Goal: Task Accomplishment & Management: Use online tool/utility

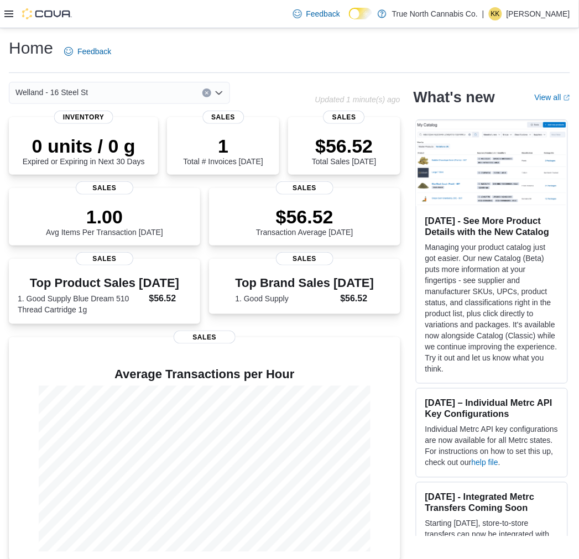
click at [12, 12] on icon at bounding box center [8, 13] width 9 height 9
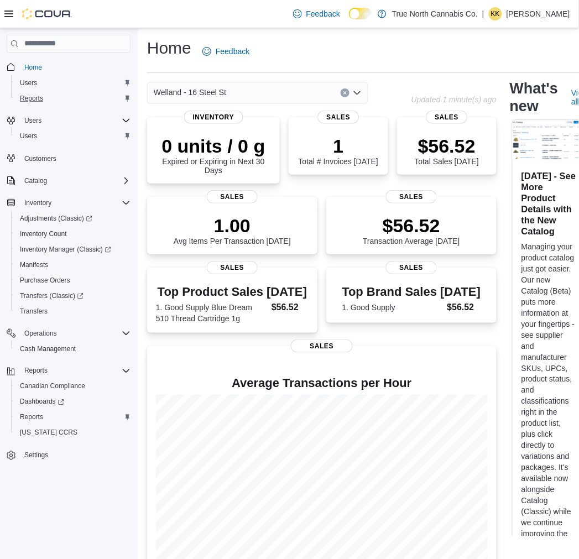
click at [50, 92] on div "Reports" at bounding box center [72, 98] width 115 height 13
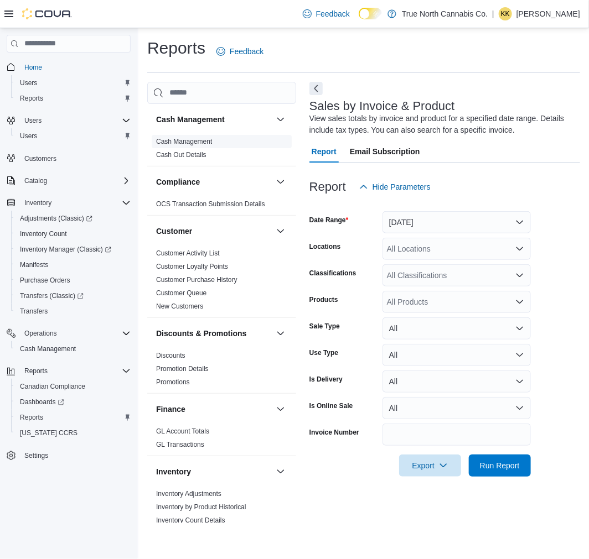
click at [211, 142] on link "Cash Management" at bounding box center [184, 142] width 56 height 8
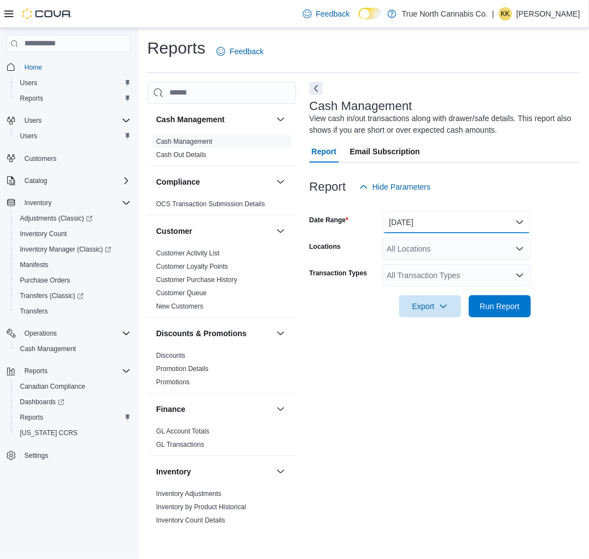
click at [453, 221] on button "Today" at bounding box center [456, 222] width 148 height 22
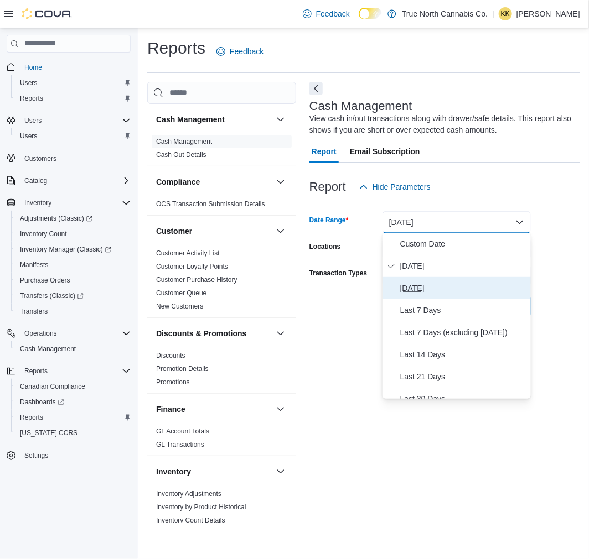
click at [435, 289] on span "Yesterday" at bounding box center [463, 288] width 126 height 13
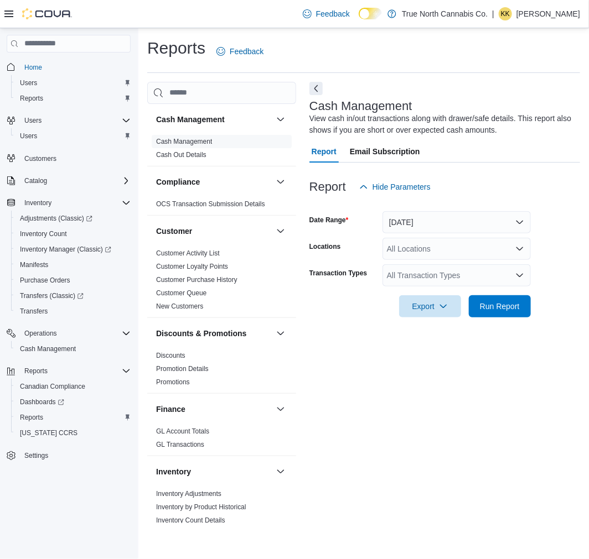
click at [460, 255] on div "All Locations" at bounding box center [456, 249] width 148 height 22
type input "*******"
click at [456, 264] on span "Welland - 16 Steel St" at bounding box center [442, 267] width 72 height 11
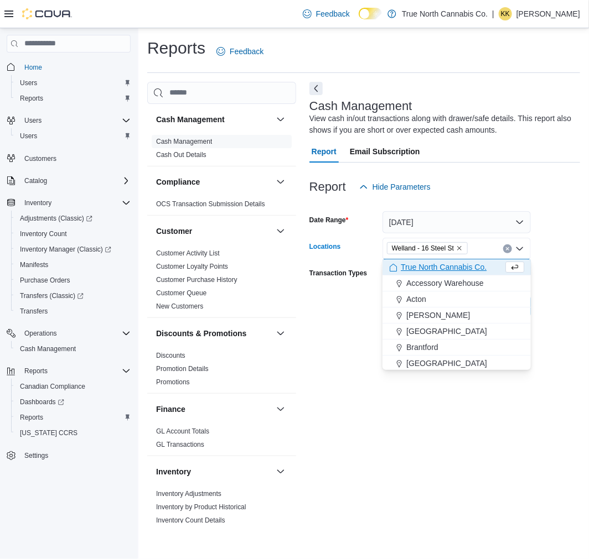
click at [479, 386] on div "Cash Management View cash in/out transactions along with drawer/safe details. T…" at bounding box center [444, 302] width 271 height 441
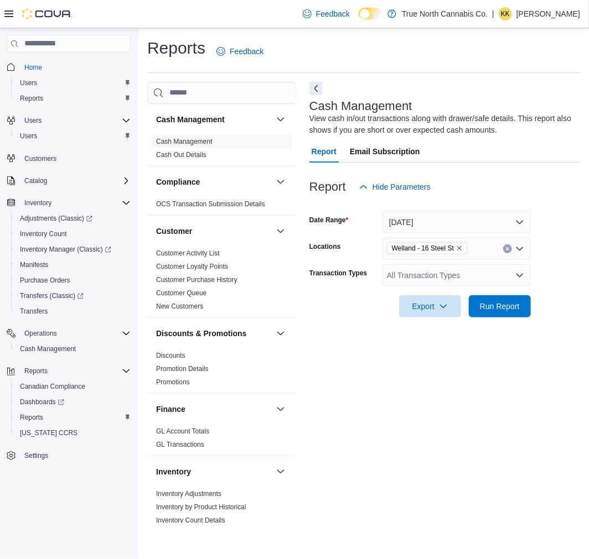
click at [497, 279] on div "All Transaction Types" at bounding box center [456, 275] width 148 height 22
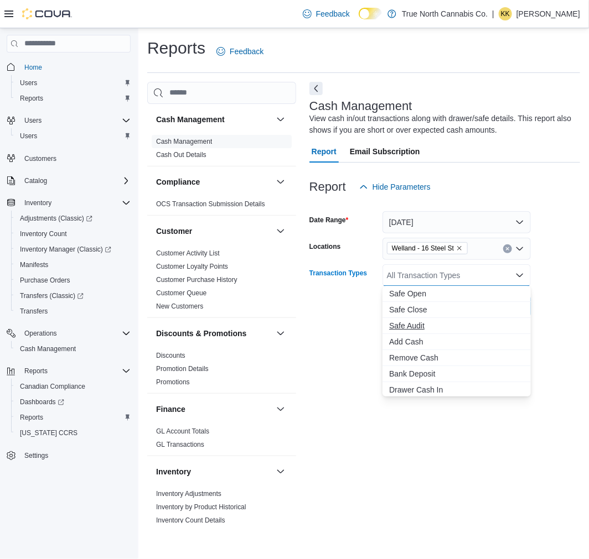
click at [412, 319] on button "Safe Audit" at bounding box center [456, 326] width 148 height 16
click at [434, 388] on span "Drawer Cash Out" at bounding box center [456, 389] width 135 height 11
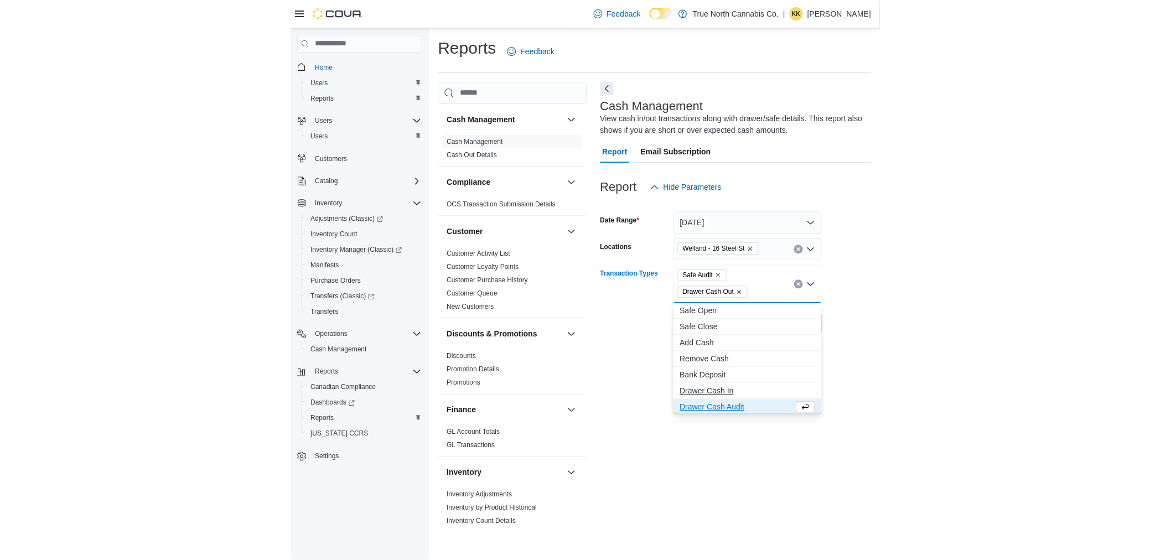
scroll to position [2, 0]
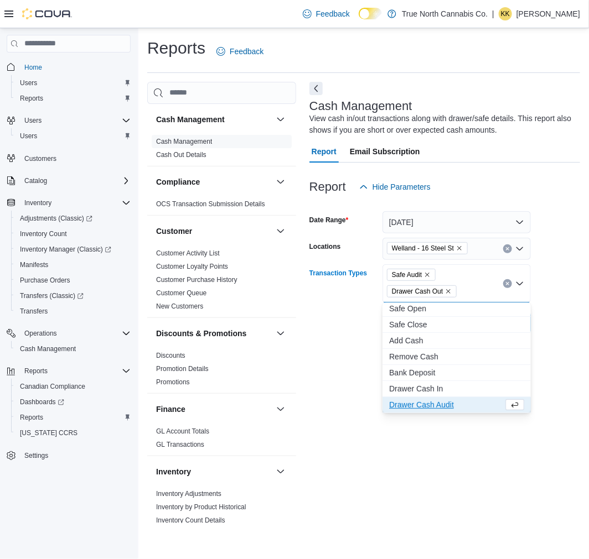
click at [458, 452] on div "Cash Management View cash in/out transactions along with drawer/safe details. T…" at bounding box center [444, 302] width 271 height 441
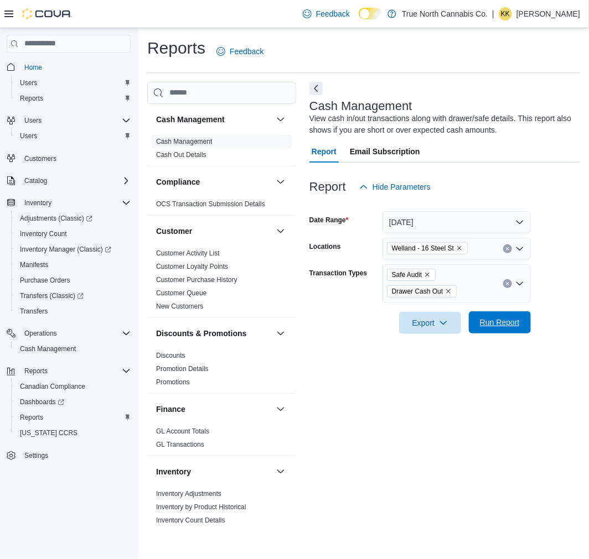
click at [512, 324] on span "Run Report" at bounding box center [500, 322] width 40 height 11
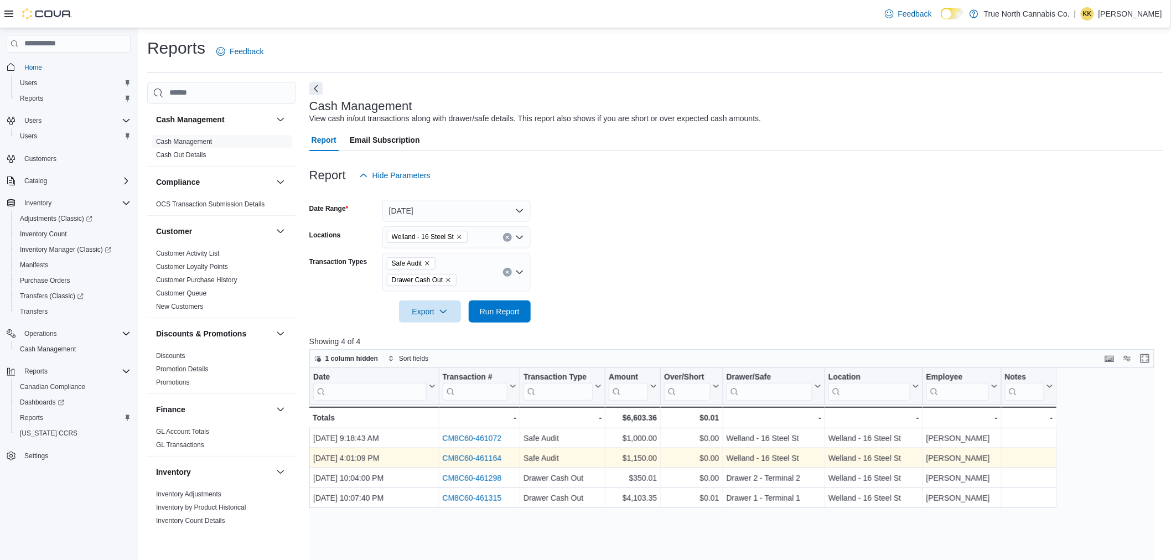
click at [478, 458] on link "CM8C60-461164" at bounding box center [471, 458] width 59 height 9
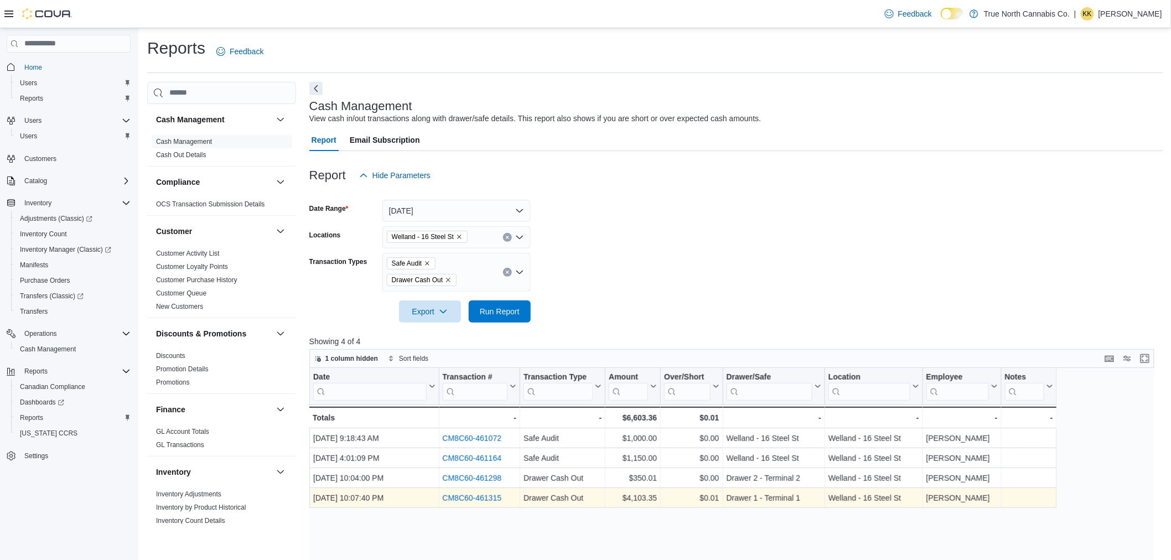
click at [476, 498] on link "CM8C60-461315" at bounding box center [471, 497] width 59 height 9
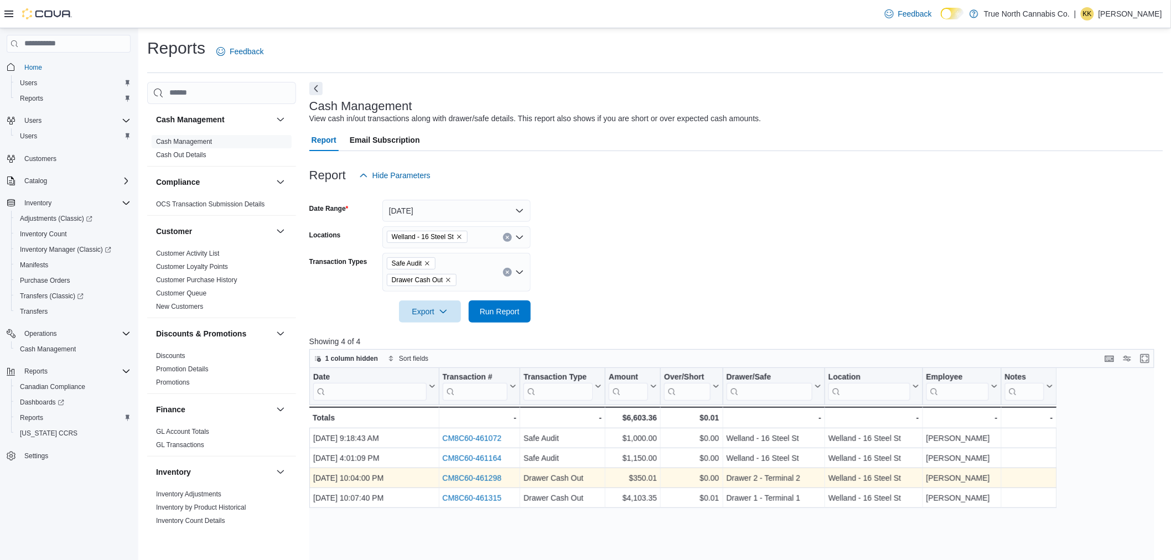
click at [472, 477] on link "CM8C60-461298" at bounding box center [471, 478] width 59 height 9
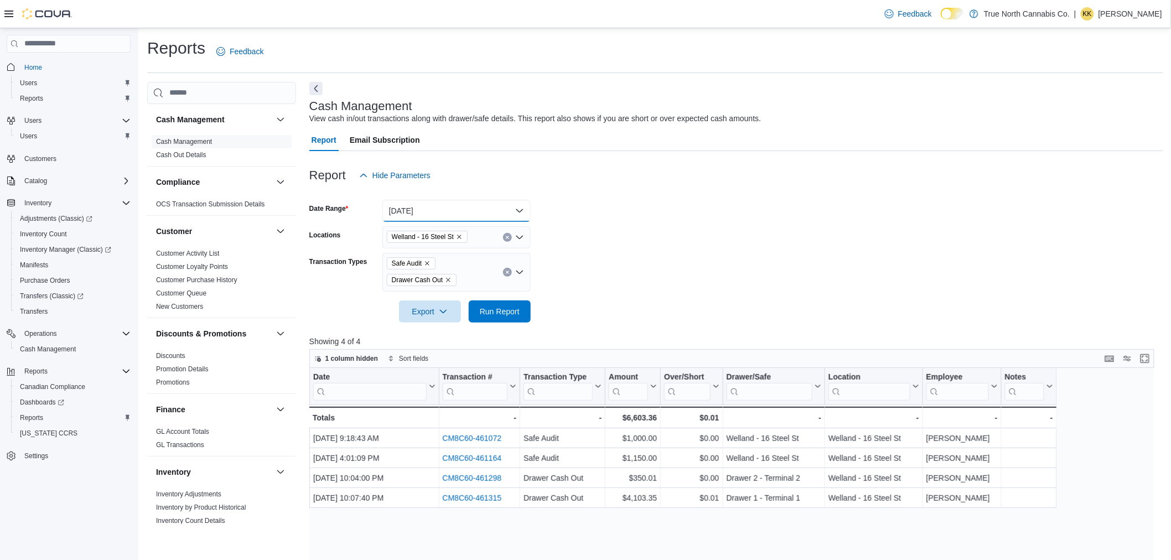
click at [437, 213] on button "Yesterday" at bounding box center [456, 211] width 148 height 22
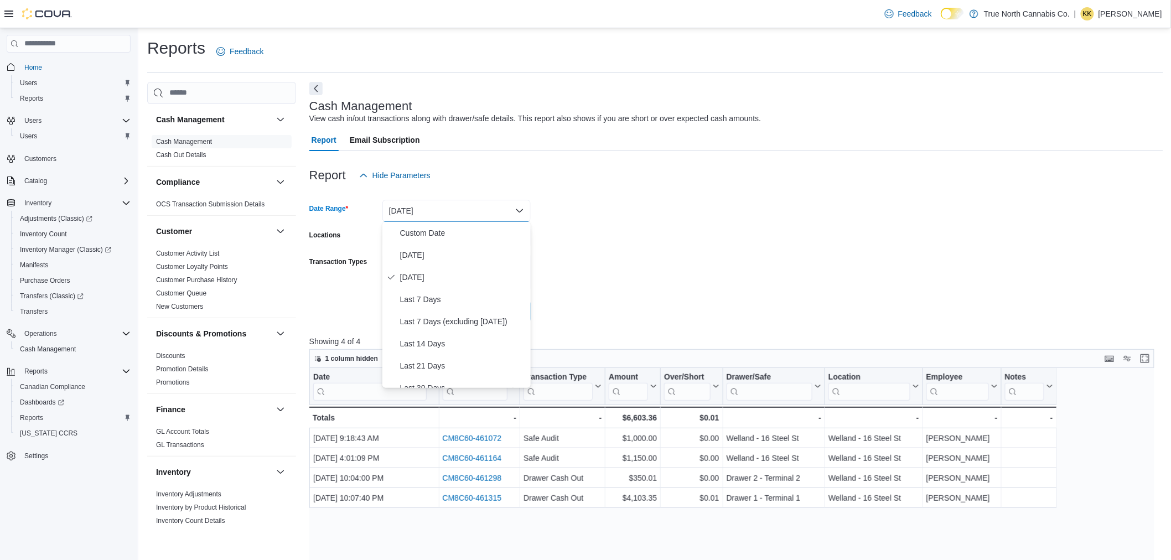
click at [588, 223] on form "Date Range Yesterday Locations Welland - 16 Steel St Transaction Types Safe Aud…" at bounding box center [736, 254] width 854 height 136
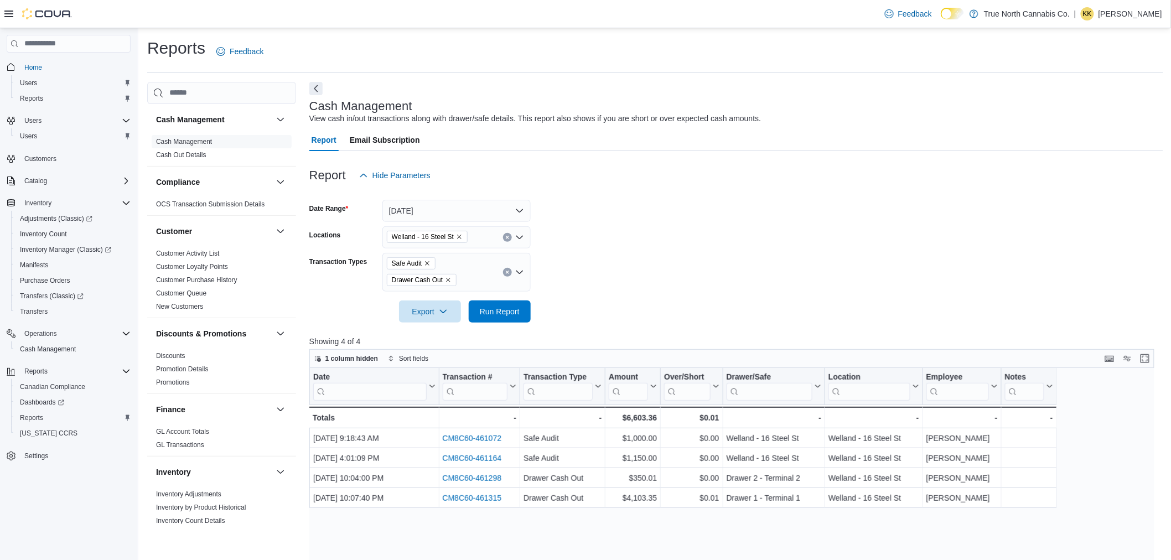
click at [565, 197] on div at bounding box center [736, 192] width 854 height 13
click at [479, 14] on div "Feedback Dark Mode True North Cannabis Co. | KK Kyle Kjellstrom" at bounding box center [585, 14] width 1171 height 28
